Goal: Navigation & Orientation: Find specific page/section

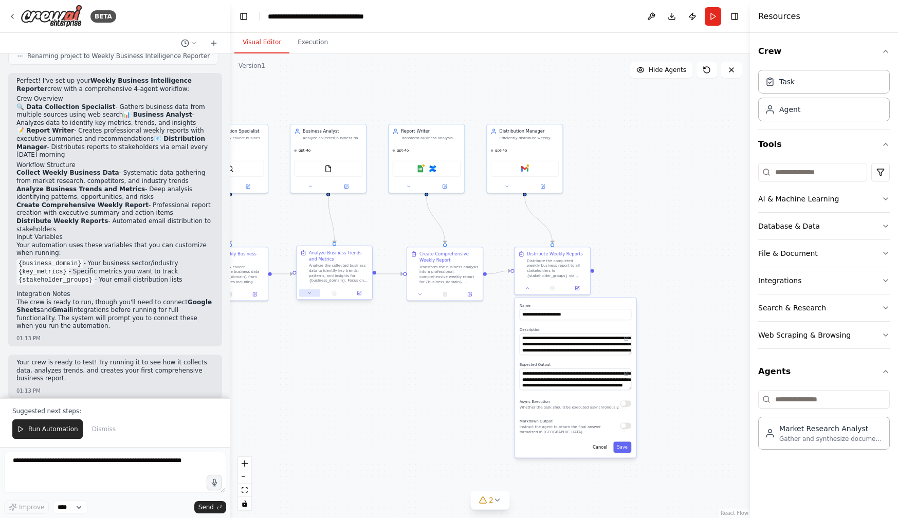
click at [307, 291] on icon at bounding box center [309, 292] width 5 height 5
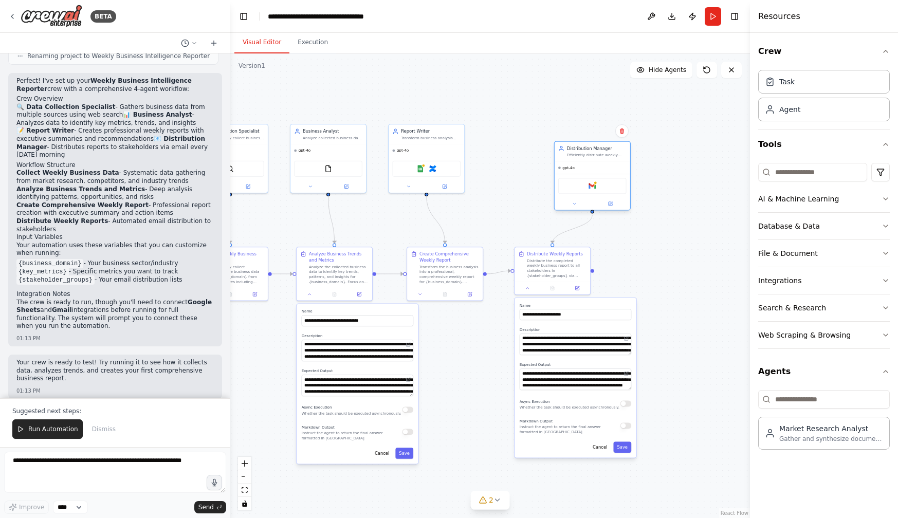
drag, startPoint x: 545, startPoint y: 148, endPoint x: 615, endPoint y: 164, distance: 72.2
click at [615, 164] on div "gpt-4o" at bounding box center [592, 168] width 76 height 12
drag, startPoint x: 455, startPoint y: 157, endPoint x: 494, endPoint y: 171, distance: 41.1
click at [494, 171] on div "Google Sheets Confluence" at bounding box center [463, 180] width 76 height 24
drag, startPoint x: 345, startPoint y: 144, endPoint x: 364, endPoint y: 160, distance: 24.8
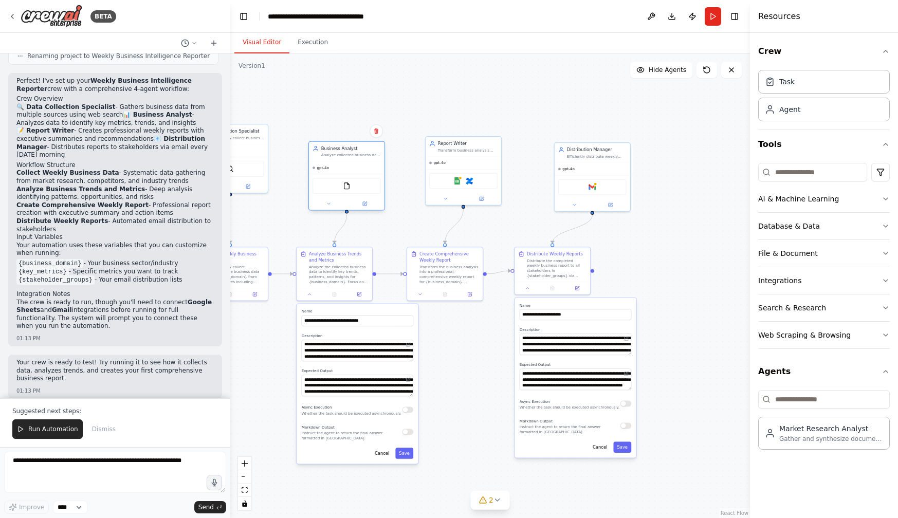
click at [364, 160] on div "Business Analyst Analyze collected business data to identify key metrics, trend…" at bounding box center [346, 175] width 77 height 69
click at [245, 13] on button "Toggle Left Sidebar" at bounding box center [243, 16] width 14 height 14
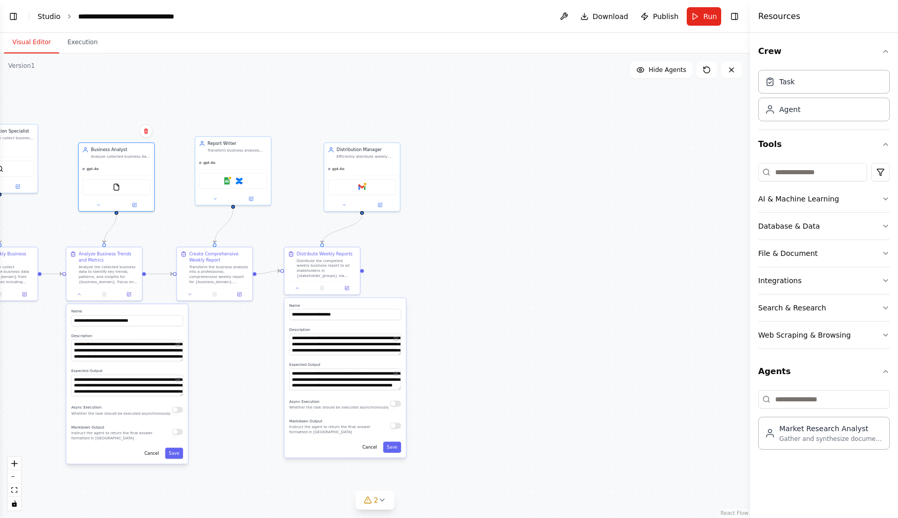
click at [50, 16] on link "Studio" at bounding box center [49, 16] width 23 height 8
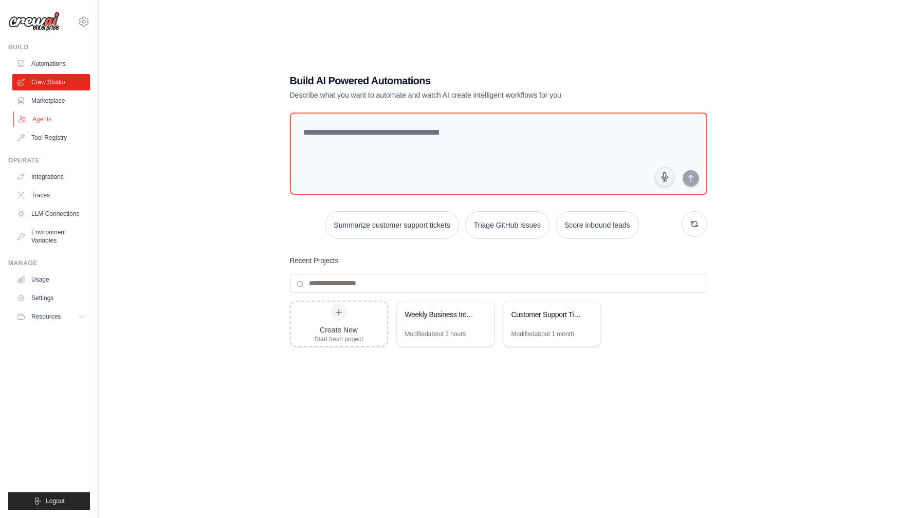
click at [37, 116] on link "Agents" at bounding box center [52, 119] width 78 height 16
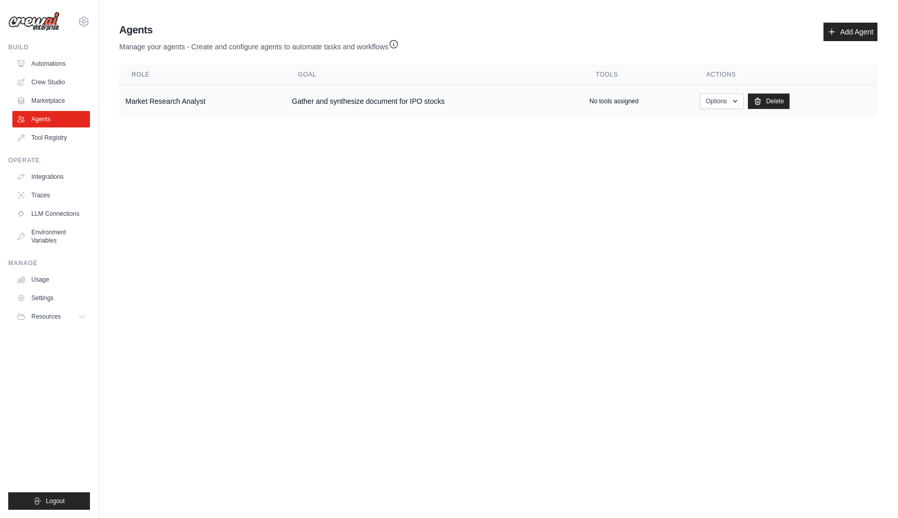
click at [180, 102] on td "Market Research Analyst" at bounding box center [202, 101] width 166 height 32
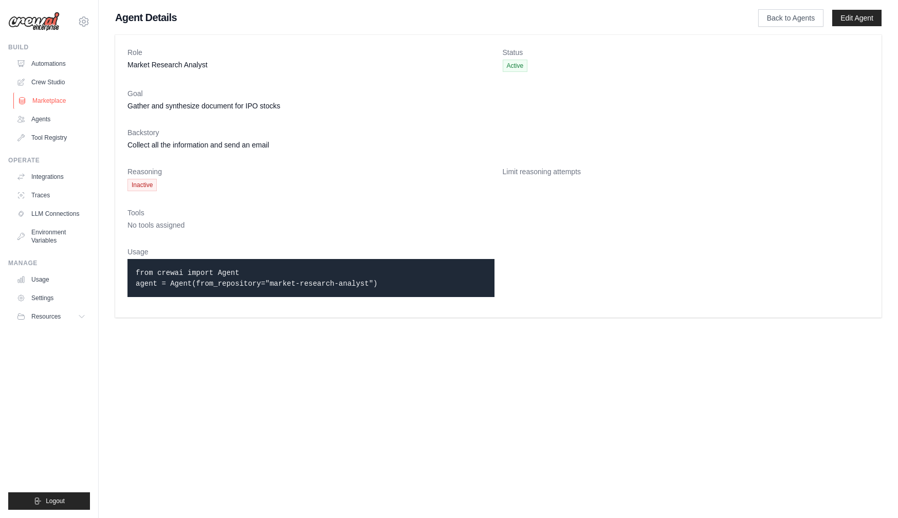
click at [52, 96] on link "Marketplace" at bounding box center [52, 100] width 78 height 16
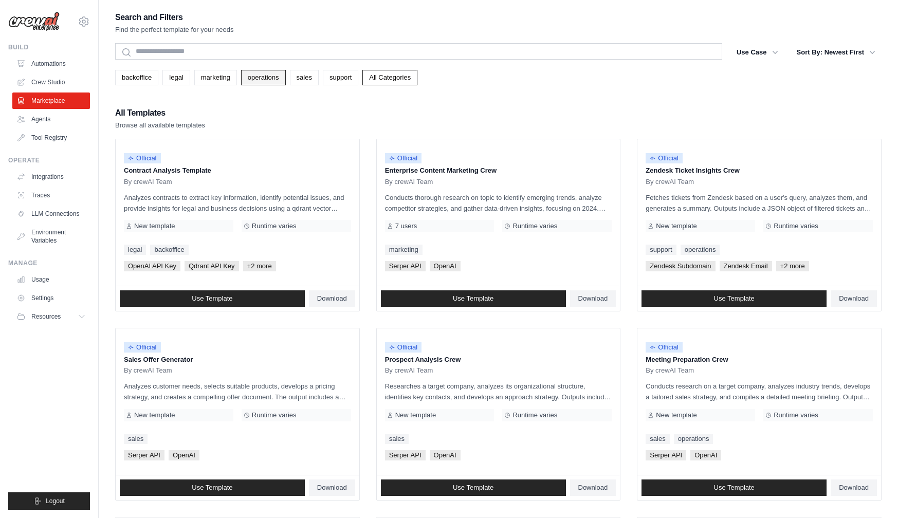
click at [261, 78] on link "operations" at bounding box center [263, 77] width 45 height 15
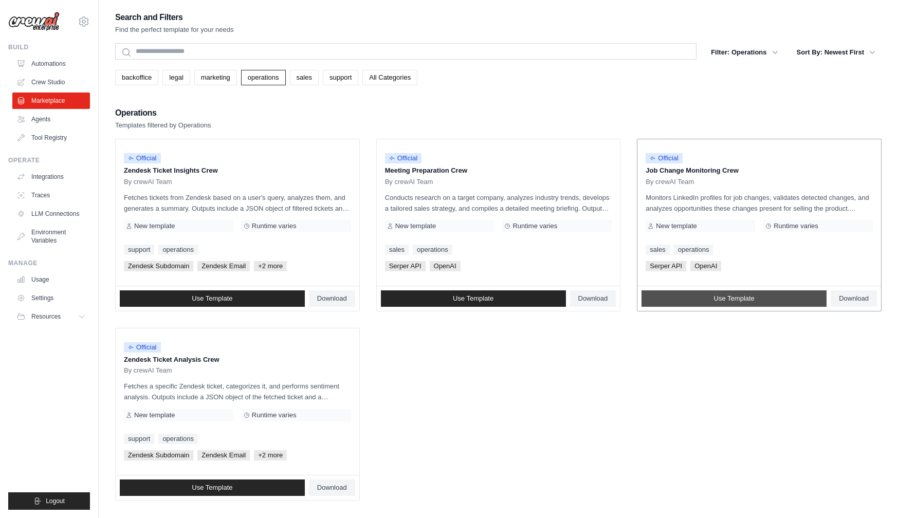
click at [674, 300] on link "Use Template" at bounding box center [733, 298] width 185 height 16
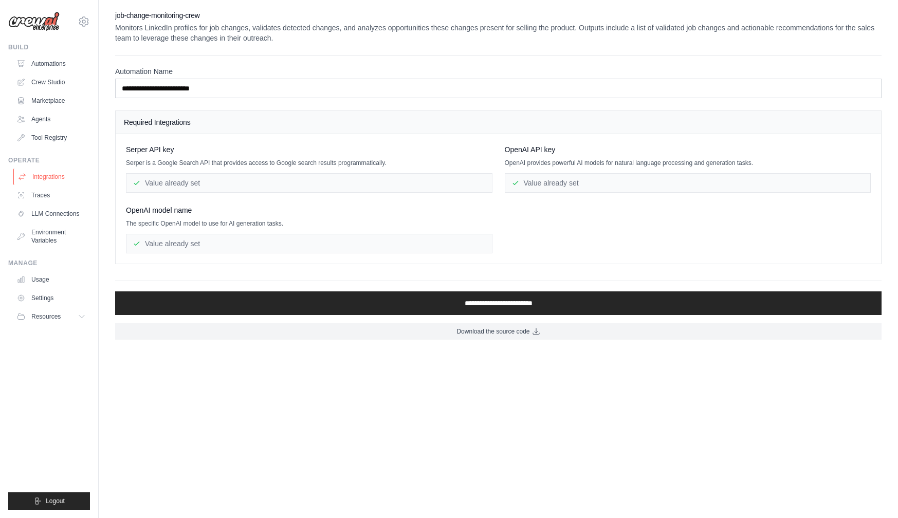
click at [48, 175] on link "Integrations" at bounding box center [52, 177] width 78 height 16
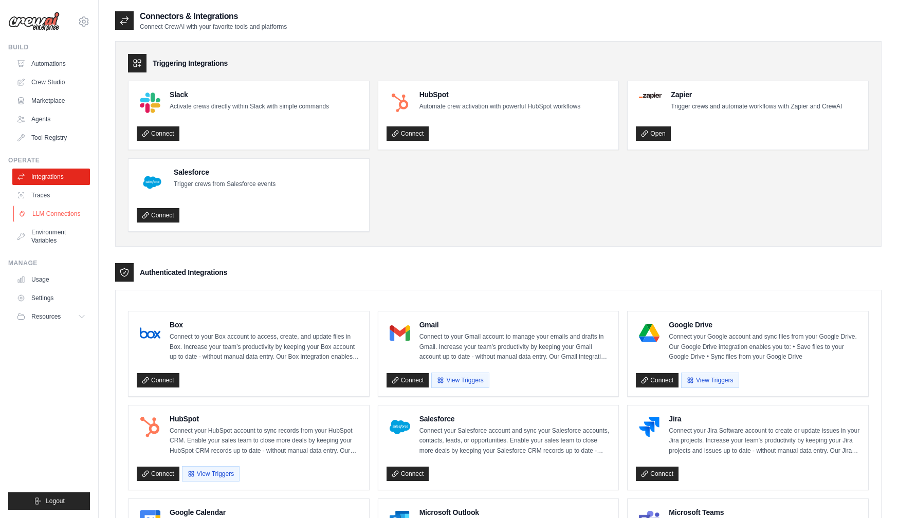
click at [42, 212] on link "LLM Connections" at bounding box center [52, 214] width 78 height 16
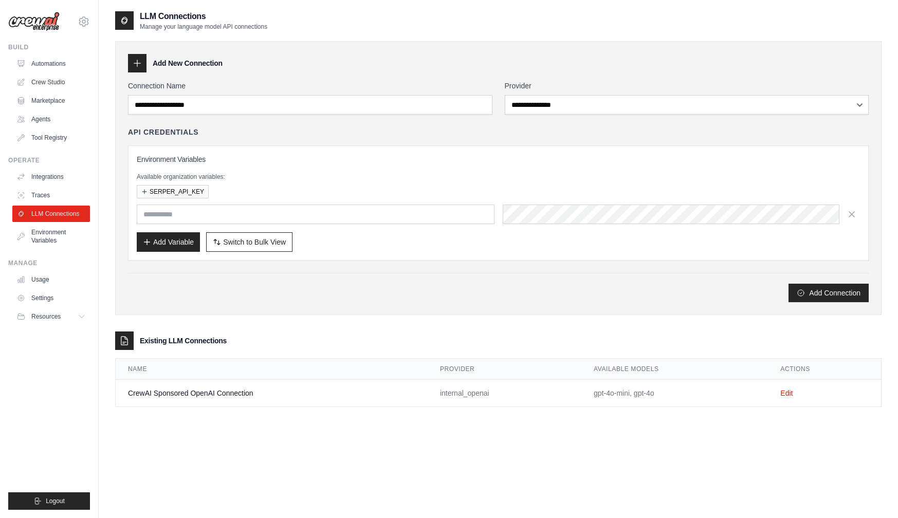
click at [327, 16] on div "LLM Connections Manage your language model API connections" at bounding box center [498, 20] width 766 height 21
